Goal: Download file/media

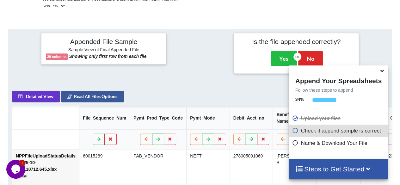
scroll to position [250, 0]
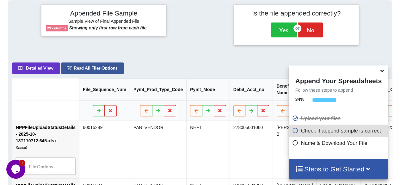
click at [293, 144] on icon at bounding box center [295, 141] width 6 height 5
click at [380, 74] on span at bounding box center [383, 71] width 8 height 6
click at [383, 72] on icon at bounding box center [382, 70] width 7 height 6
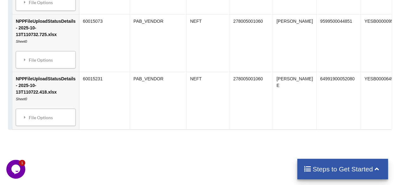
scroll to position [958, 0]
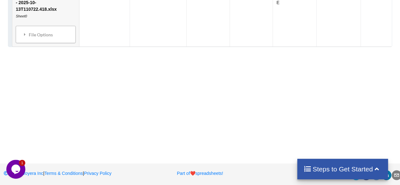
click at [323, 170] on h4 "Steps to Get Started" at bounding box center [343, 169] width 78 height 8
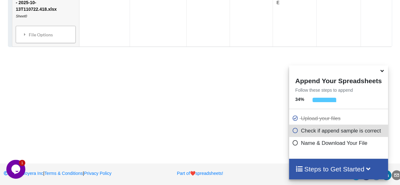
click at [294, 145] on icon at bounding box center [295, 141] width 6 height 5
click at [294, 136] on div "Check if append sample is correct" at bounding box center [338, 131] width 99 height 12
click at [385, 71] on icon at bounding box center [382, 70] width 7 height 6
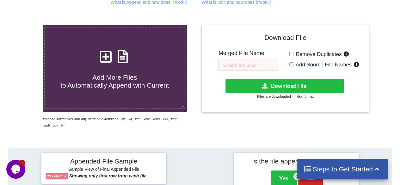
scroll to position [102, 0]
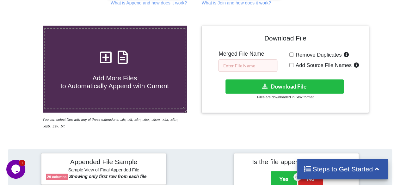
click at [244, 65] on input "text" at bounding box center [248, 65] width 59 height 12
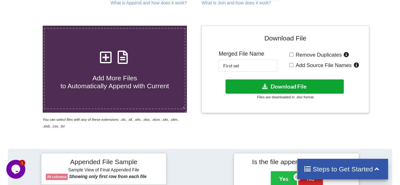
click at [259, 89] on button "Download File" at bounding box center [284, 86] width 119 height 14
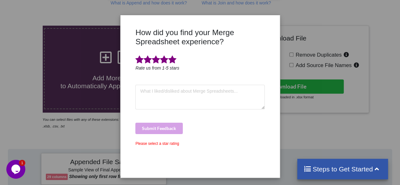
click at [172, 61] on span at bounding box center [172, 59] width 8 height 9
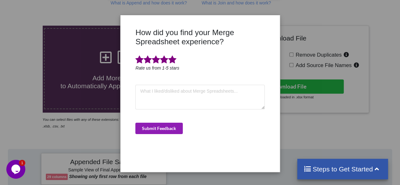
click at [160, 131] on button "Submit Feedback" at bounding box center [158, 128] width 47 height 11
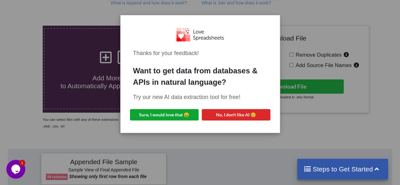
click at [171, 115] on button "Sure, I would love that 😀" at bounding box center [164, 114] width 69 height 11
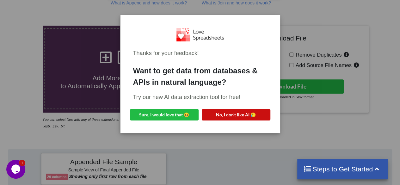
click at [223, 114] on button "No, I don't like AI 😥" at bounding box center [236, 114] width 69 height 11
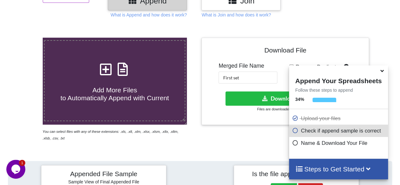
scroll to position [89, 0]
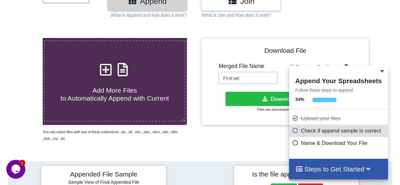
click at [248, 79] on input "First set" at bounding box center [248, 78] width 59 height 12
type input "F"
type input "Second set"
click at [262, 100] on icon at bounding box center [265, 98] width 7 height 5
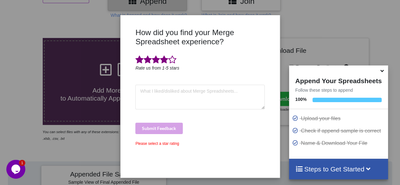
click at [165, 62] on span at bounding box center [164, 59] width 8 height 9
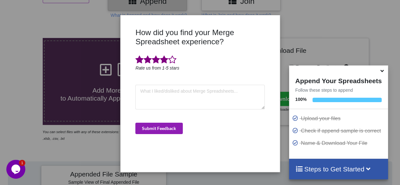
click at [161, 129] on button "Submit Feedback" at bounding box center [158, 128] width 47 height 11
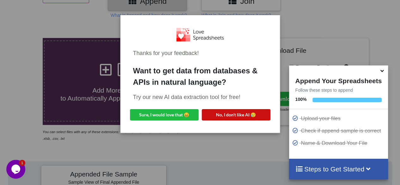
click at [230, 118] on button "No, I don't like AI 😥" at bounding box center [236, 114] width 69 height 11
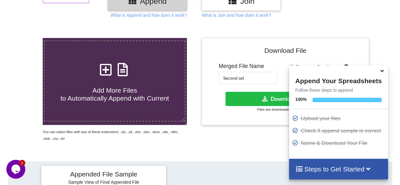
click at [382, 72] on icon at bounding box center [382, 70] width 7 height 6
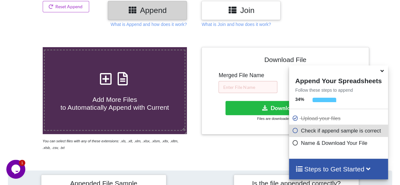
scroll to position [78, 0]
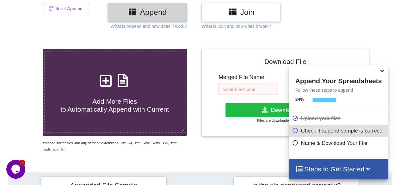
click at [233, 85] on input "text" at bounding box center [248, 89] width 59 height 12
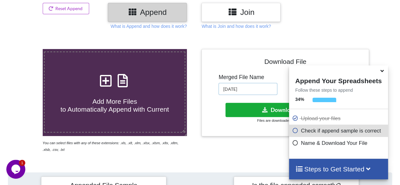
type input "[DATE]"
click at [254, 111] on button "Download File" at bounding box center [284, 110] width 119 height 14
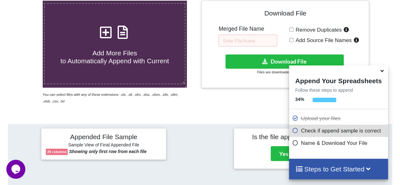
scroll to position [122, 0]
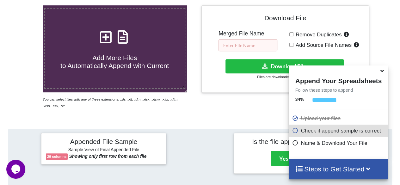
click at [244, 45] on input "text" at bounding box center [248, 45] width 59 height 12
type input "SAF"
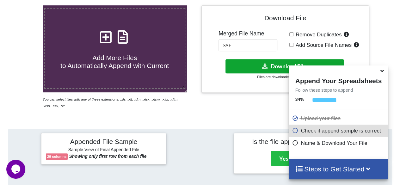
click at [253, 67] on button "Download File" at bounding box center [284, 66] width 119 height 14
